Goal: Task Accomplishment & Management: Manage account settings

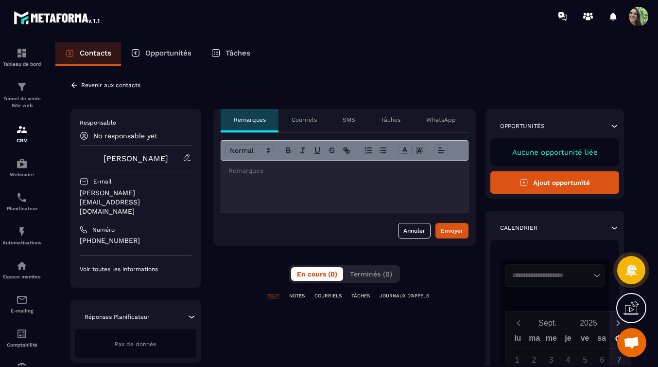
click at [361, 296] on p "TÂCHES" at bounding box center [360, 295] width 18 height 7
click at [398, 294] on p "JOURNAUX D'APPELS" at bounding box center [405, 295] width 50 height 7
click at [275, 298] on p "TOUT" at bounding box center [273, 295] width 13 height 7
click at [275, 296] on p "TOUT" at bounding box center [273, 295] width 13 height 7
click at [148, 265] on p "Voir toutes les informations" at bounding box center [136, 269] width 112 height 8
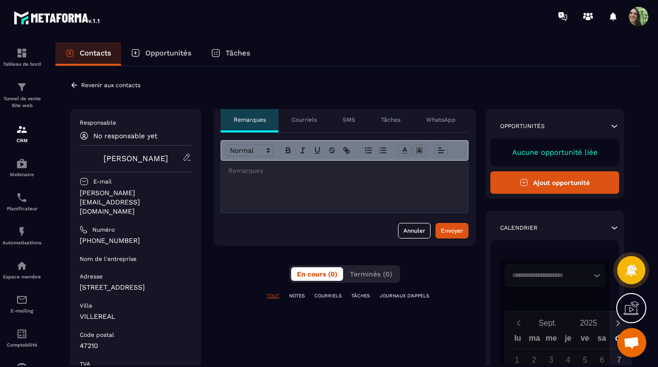
click at [182, 226] on div "Numéro" at bounding box center [136, 230] width 112 height 8
click at [193, 194] on div "Responsable No responsable yet [PERSON_NAME] E-mail [PERSON_NAME][EMAIL_ADDRESS…" at bounding box center [135, 268] width 131 height 318
click at [483, 301] on div "**********" at bounding box center [347, 314] width 554 height 411
click at [478, 295] on div "**********" at bounding box center [347, 314] width 554 height 411
click at [83, 85] on p "Revenir aux contacts" at bounding box center [110, 85] width 59 height 7
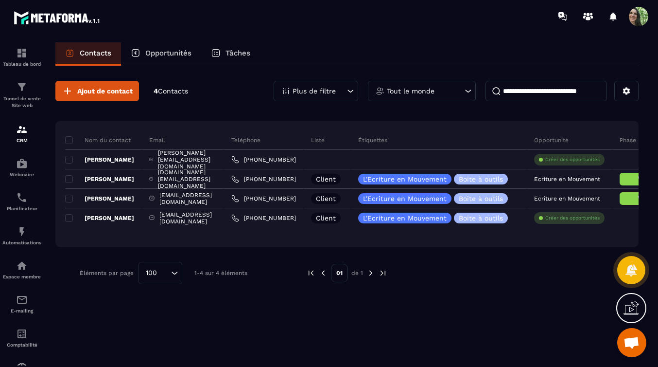
click at [325, 141] on p "Liste" at bounding box center [318, 140] width 14 height 8
click at [569, 140] on p "Opportunité" at bounding box center [551, 140] width 35 height 8
click at [387, 139] on p "Étiquettes" at bounding box center [372, 140] width 29 height 8
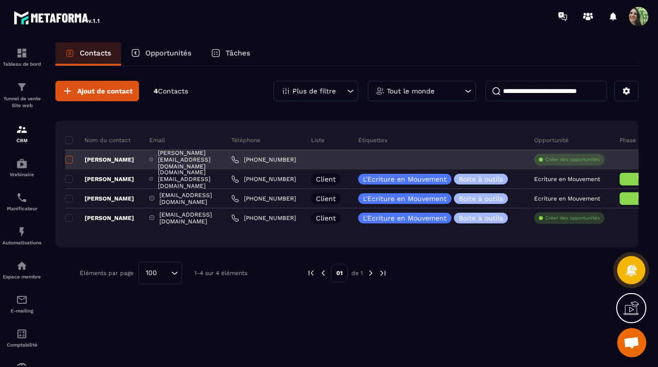
click at [71, 159] on span at bounding box center [69, 160] width 8 height 8
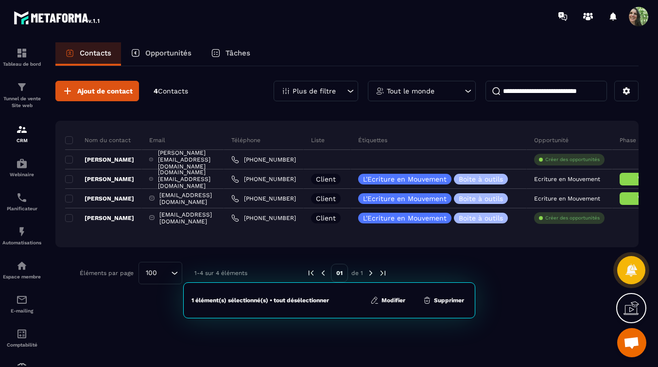
click at [386, 299] on button "Modifier" at bounding box center [387, 300] width 41 height 10
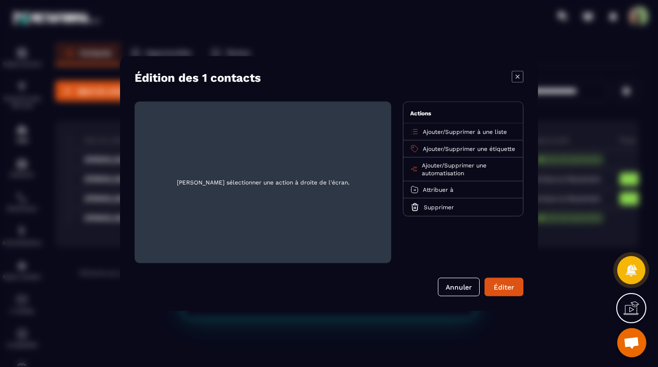
click at [517, 77] on icon "Modal window" at bounding box center [518, 77] width 12 height 12
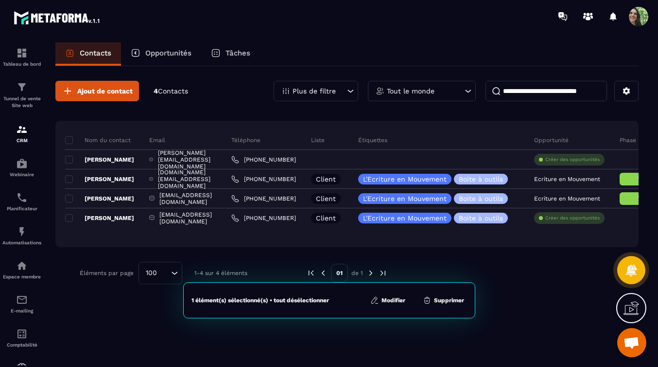
click at [439, 256] on div "Ajout de contact 4 Contacts Plus de filtre Tout le monde Nom du contact Email T…" at bounding box center [346, 182] width 583 height 232
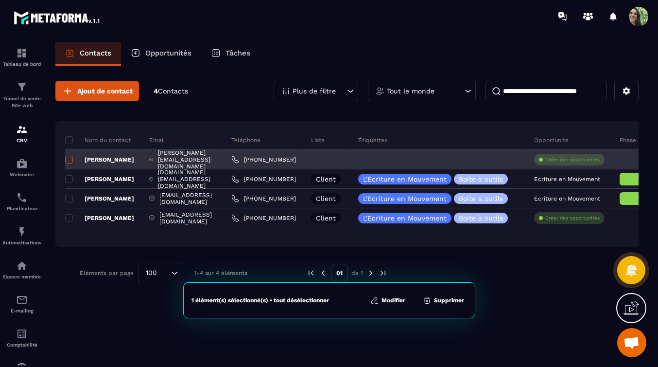
click at [69, 159] on span at bounding box center [69, 160] width 8 height 8
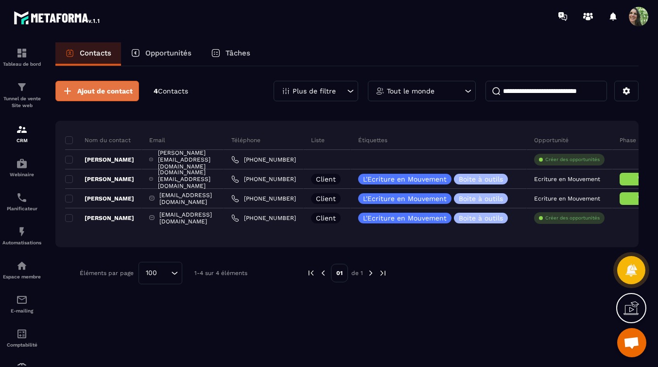
click at [111, 95] on span "Ajout de contact" at bounding box center [104, 91] width 55 height 10
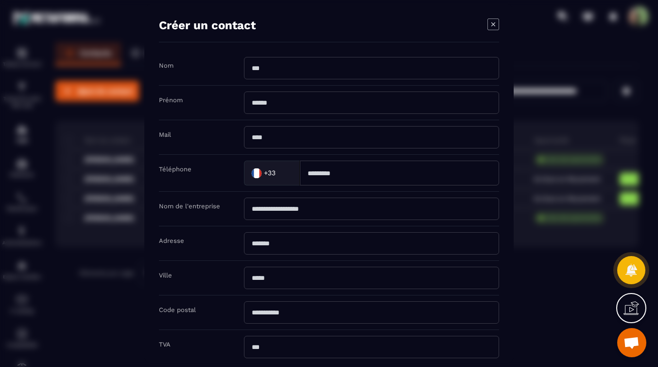
click at [493, 26] on icon "Modal window" at bounding box center [494, 24] width 12 height 12
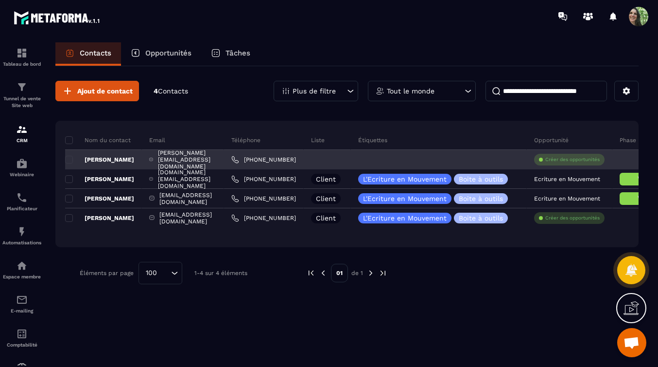
click at [153, 160] on div "[PERSON_NAME][EMAIL_ADDRESS][DOMAIN_NAME]" at bounding box center [183, 159] width 82 height 19
click at [70, 160] on span at bounding box center [69, 160] width 8 height 8
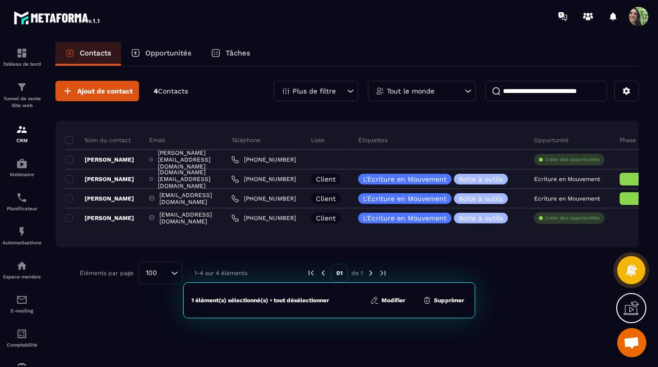
click at [396, 298] on button "Modifier" at bounding box center [387, 300] width 41 height 10
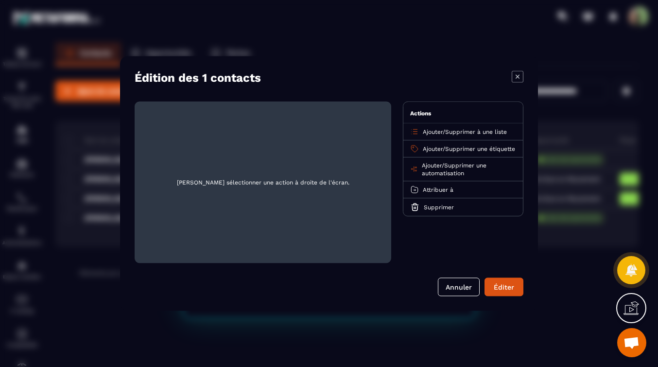
click at [435, 131] on span "Ajouter" at bounding box center [433, 131] width 20 height 7
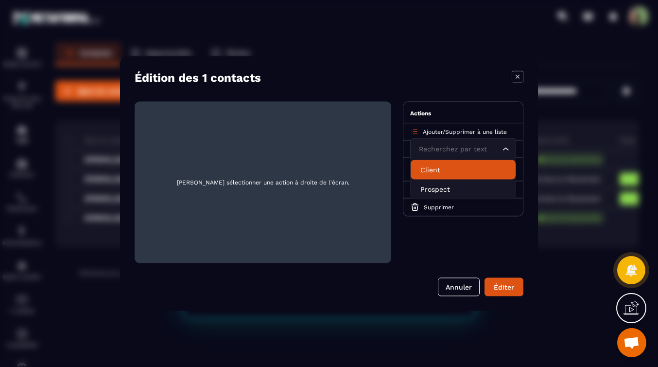
click at [451, 173] on p "Client" at bounding box center [463, 170] width 86 height 10
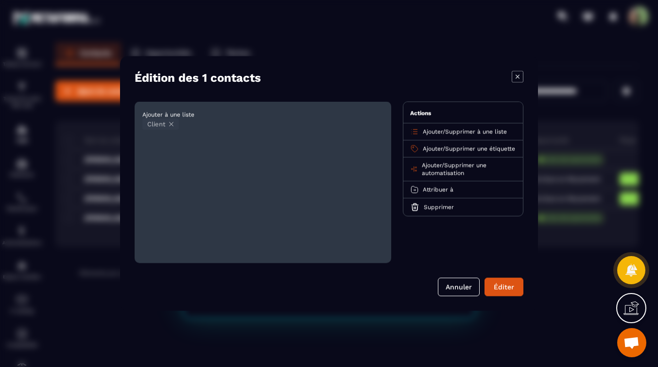
click at [465, 153] on p "Ajouter / Supprimer une étiquette" at bounding box center [469, 149] width 92 height 8
click at [434, 148] on span "Ajouter" at bounding box center [433, 148] width 20 height 7
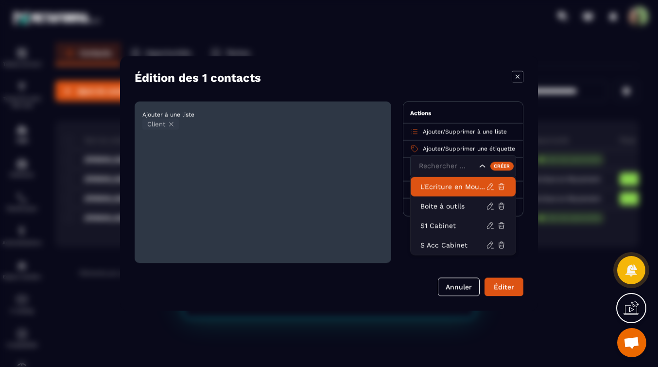
click at [453, 188] on p "L'Ecriture en Mouvement" at bounding box center [453, 187] width 66 height 10
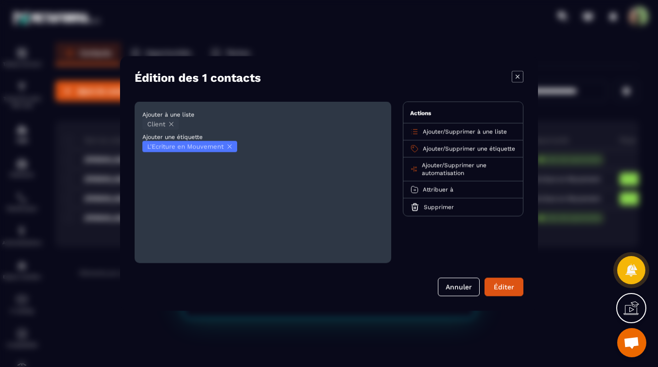
click at [334, 196] on div "Ajouter à une liste Client Ajouter une étiquette L'Ecriture en Mouvement" at bounding box center [263, 182] width 257 height 161
click at [499, 284] on button "Éditer" at bounding box center [504, 287] width 39 height 18
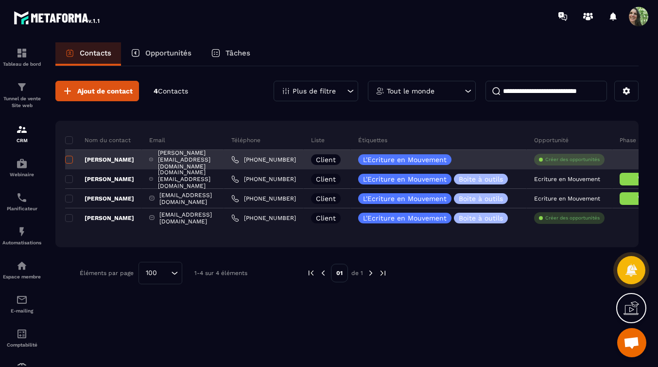
click at [71, 160] on span at bounding box center [69, 160] width 8 height 8
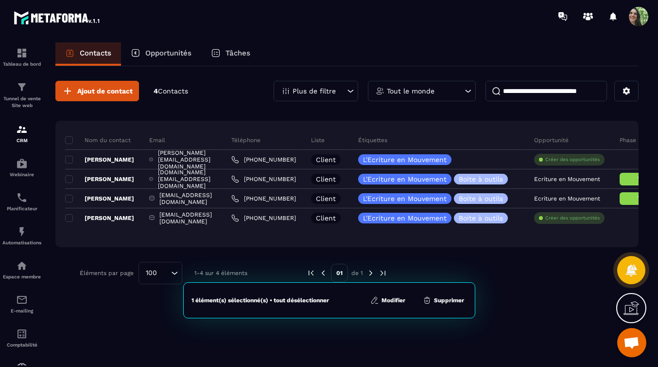
click at [400, 299] on button "Modifier" at bounding box center [387, 300] width 41 height 10
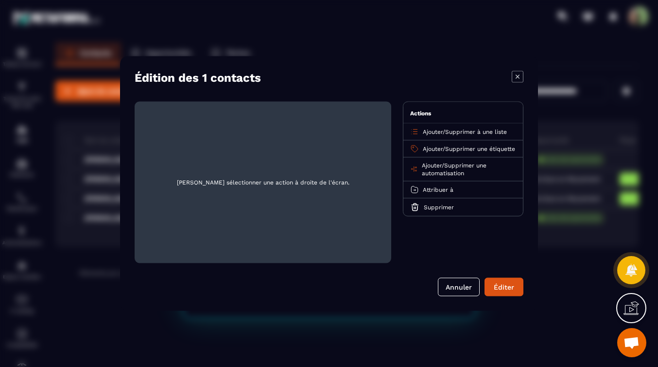
click at [436, 148] on span "Ajouter" at bounding box center [433, 148] width 20 height 7
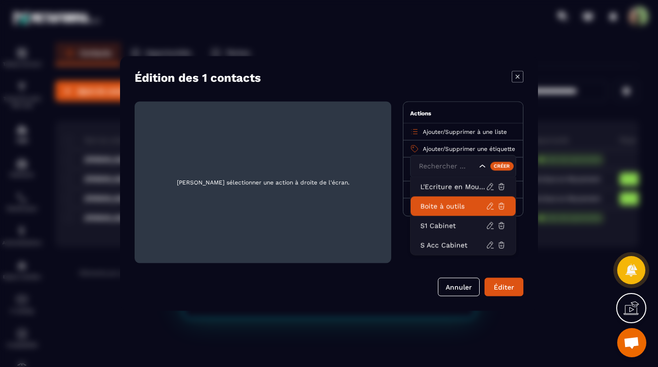
click at [451, 205] on p "Boite à outils" at bounding box center [453, 206] width 66 height 10
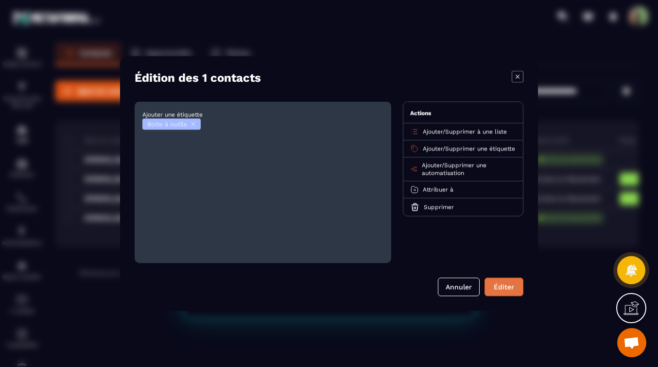
click at [496, 283] on button "Éditer" at bounding box center [504, 287] width 39 height 18
